Goal: Find specific page/section: Find specific page/section

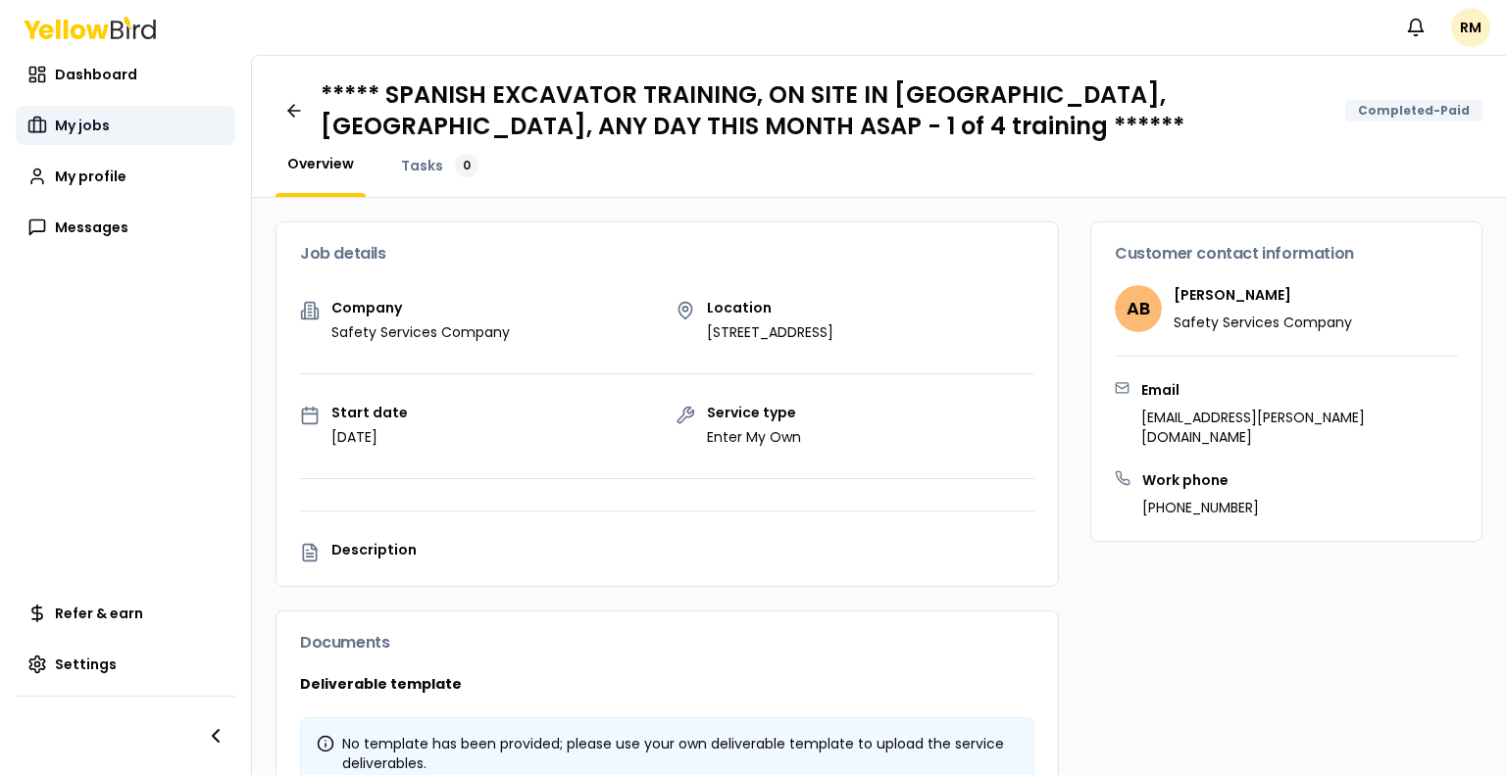
click at [87, 121] on span "My jobs" at bounding box center [82, 126] width 55 height 20
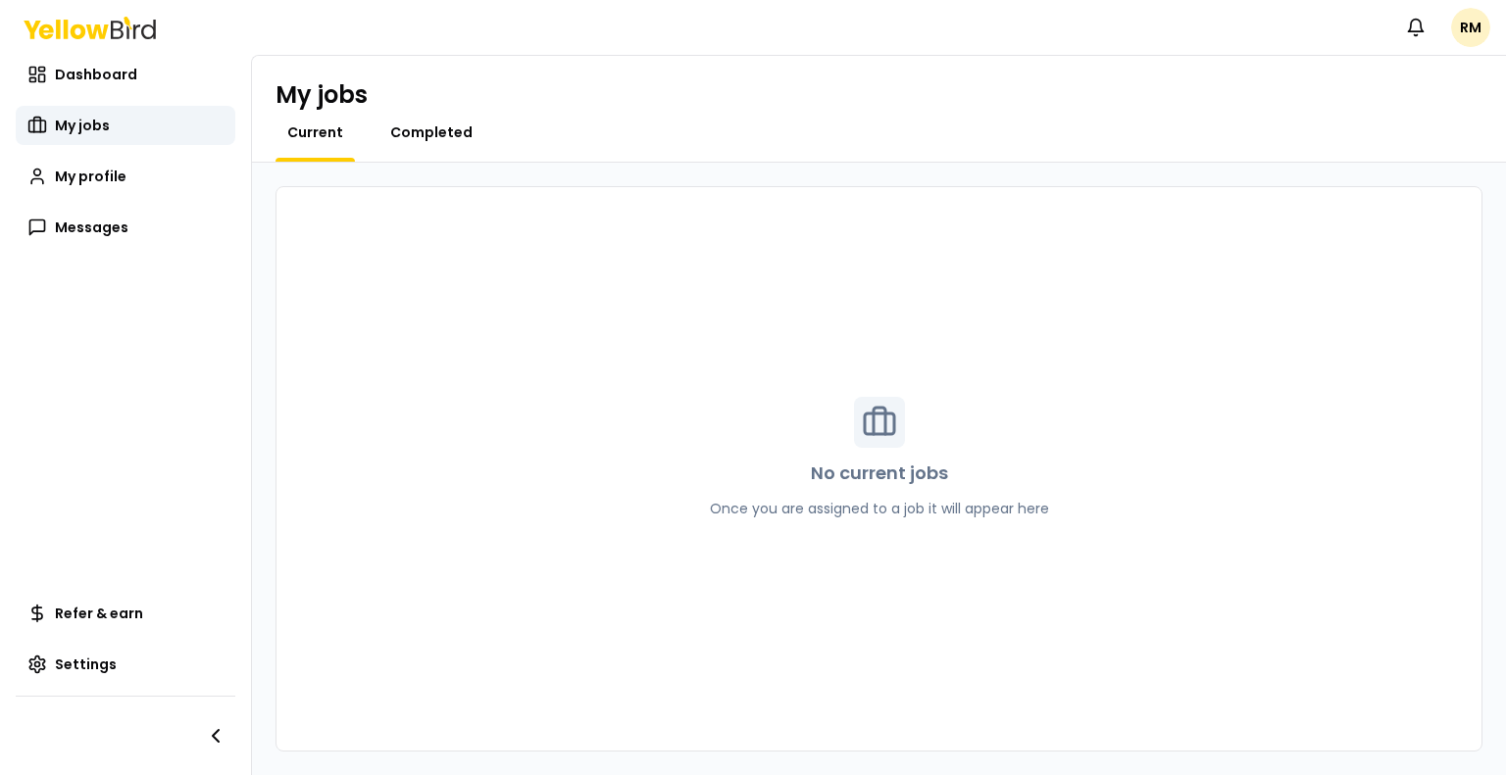
click at [398, 134] on span "Completed" at bounding box center [431, 133] width 82 height 20
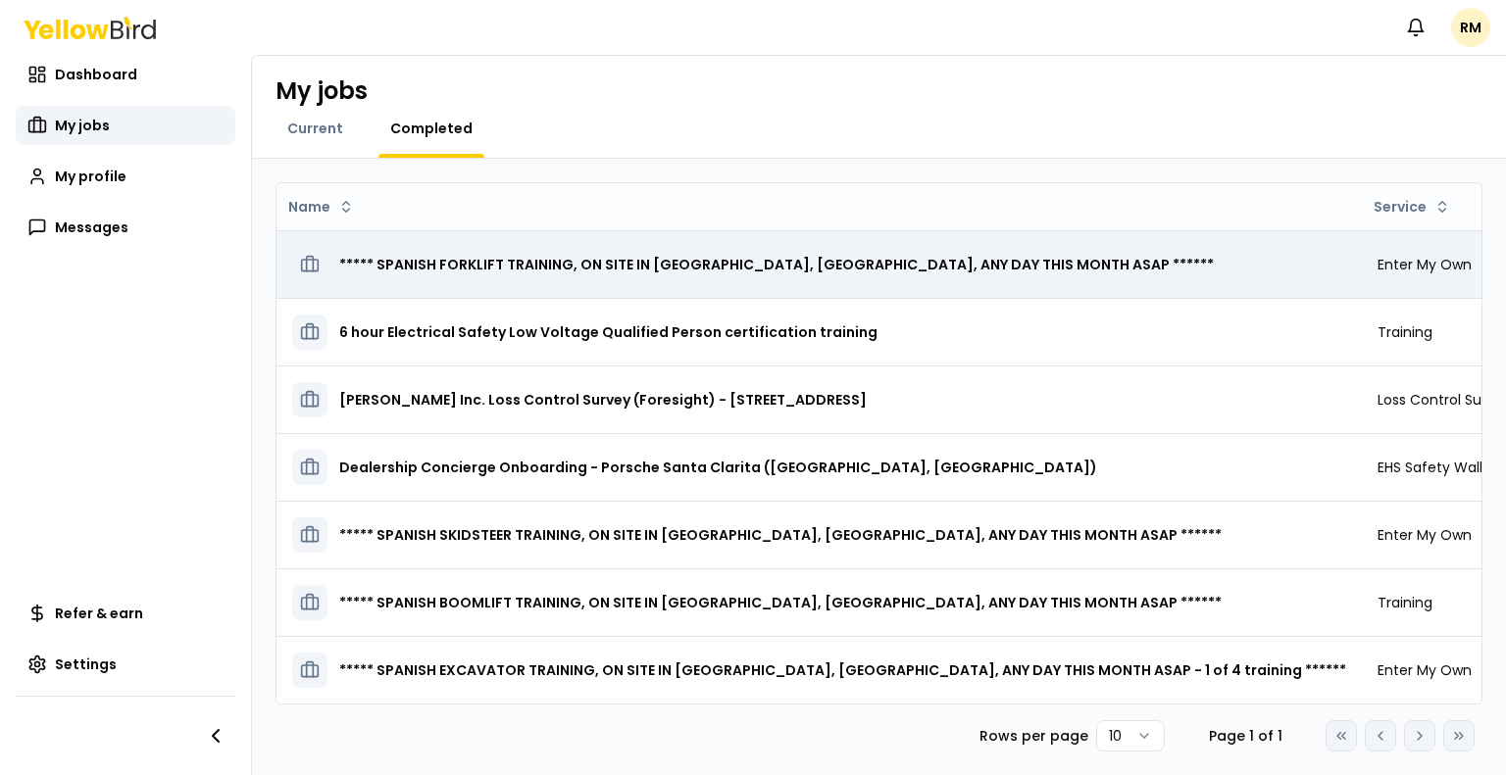
scroll to position [16, 0]
